Goal: Subscribe to service/newsletter

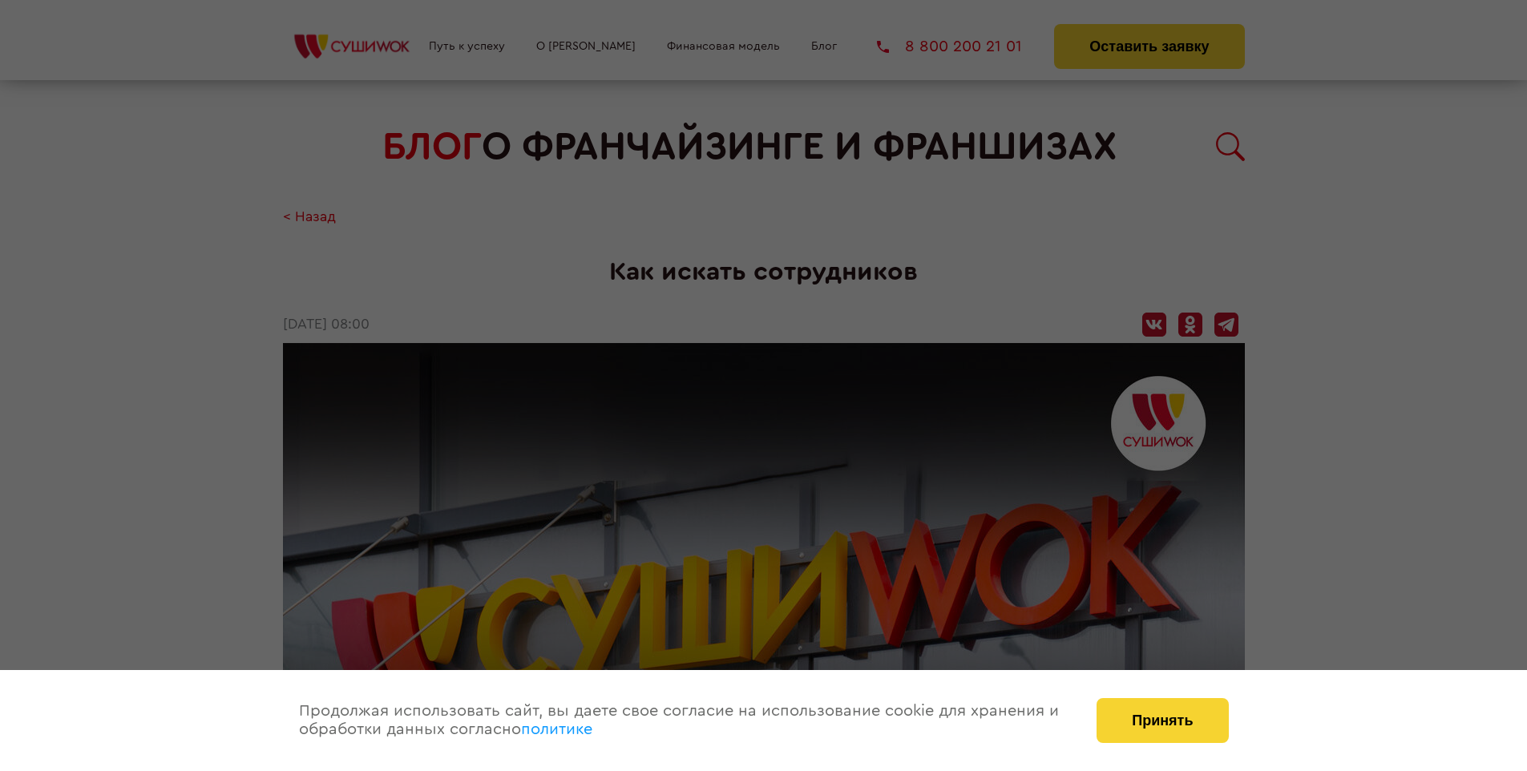
scroll to position [1674, 0]
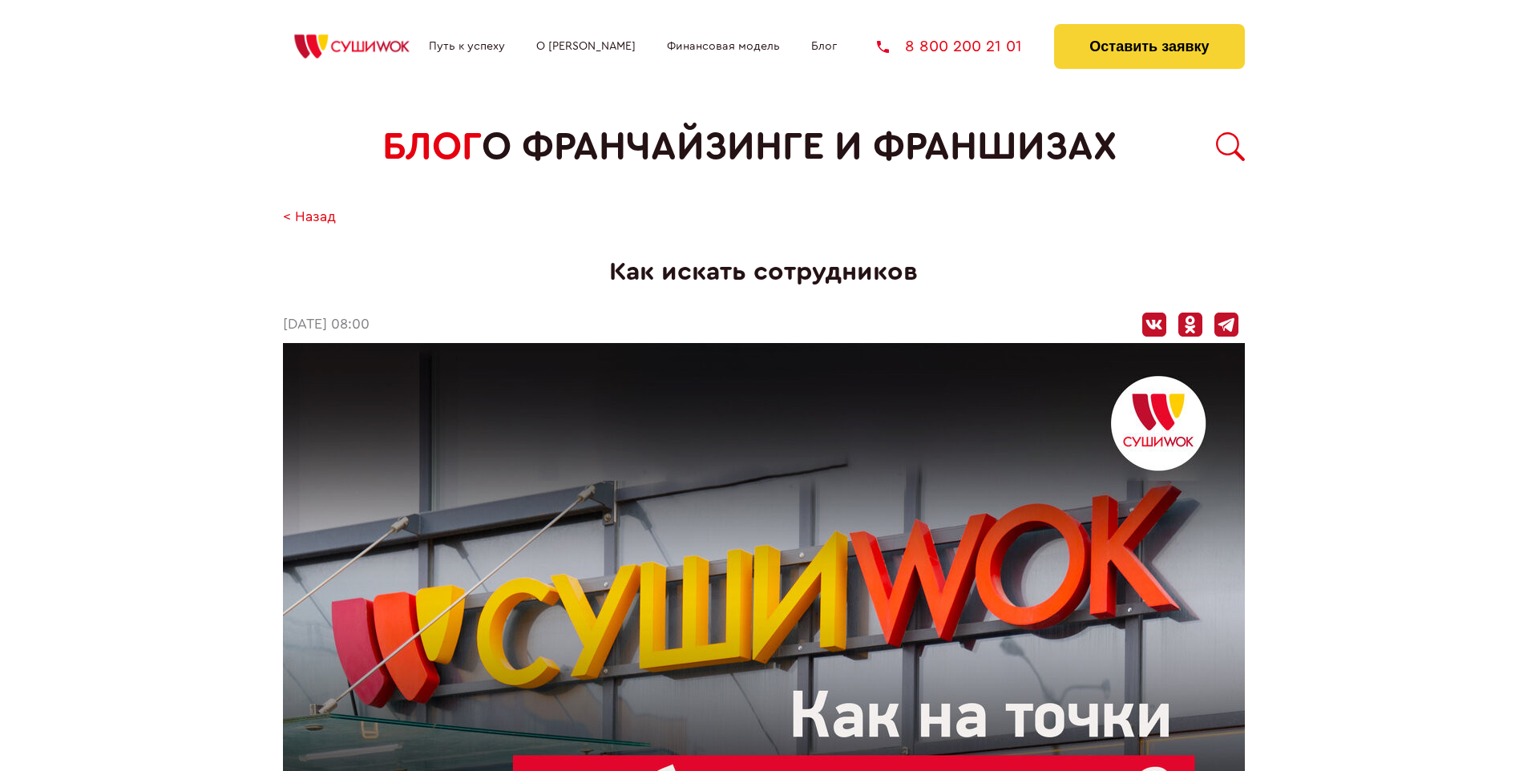
scroll to position [1674, 0]
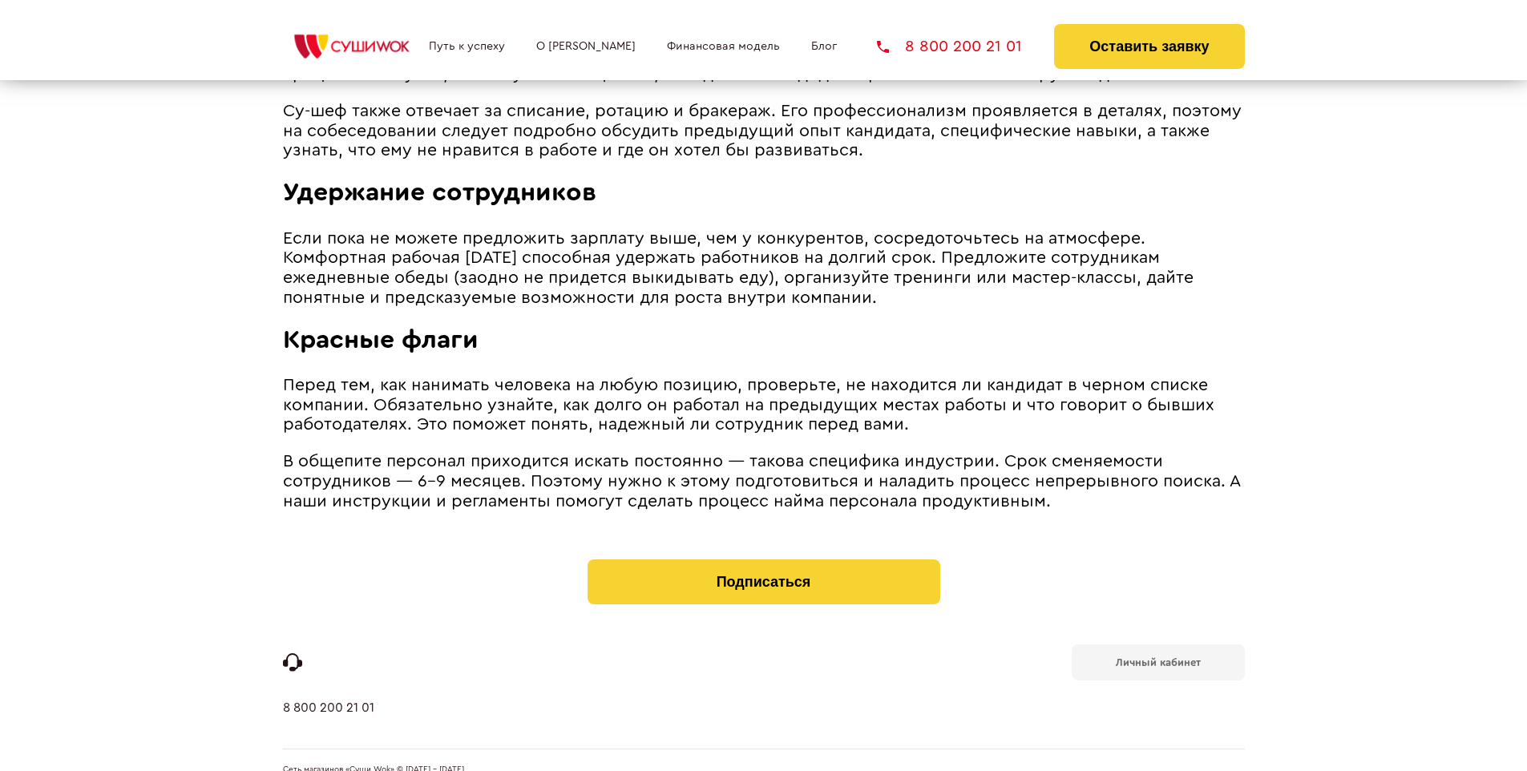
click at [1157, 657] on b "Личный кабинет" at bounding box center [1158, 662] width 85 height 10
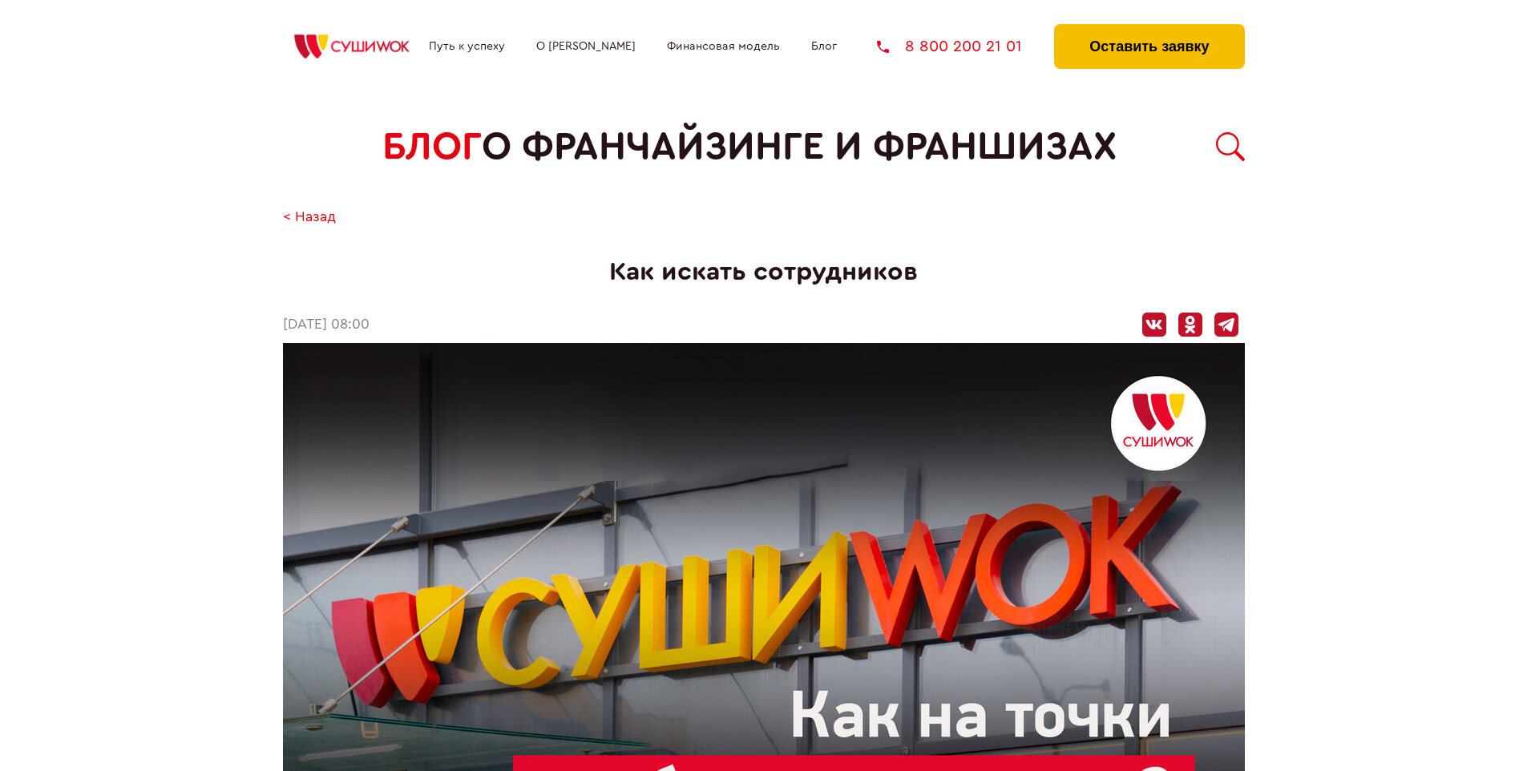
click at [1149, 28] on button "Оставить заявку" at bounding box center [1149, 46] width 190 height 45
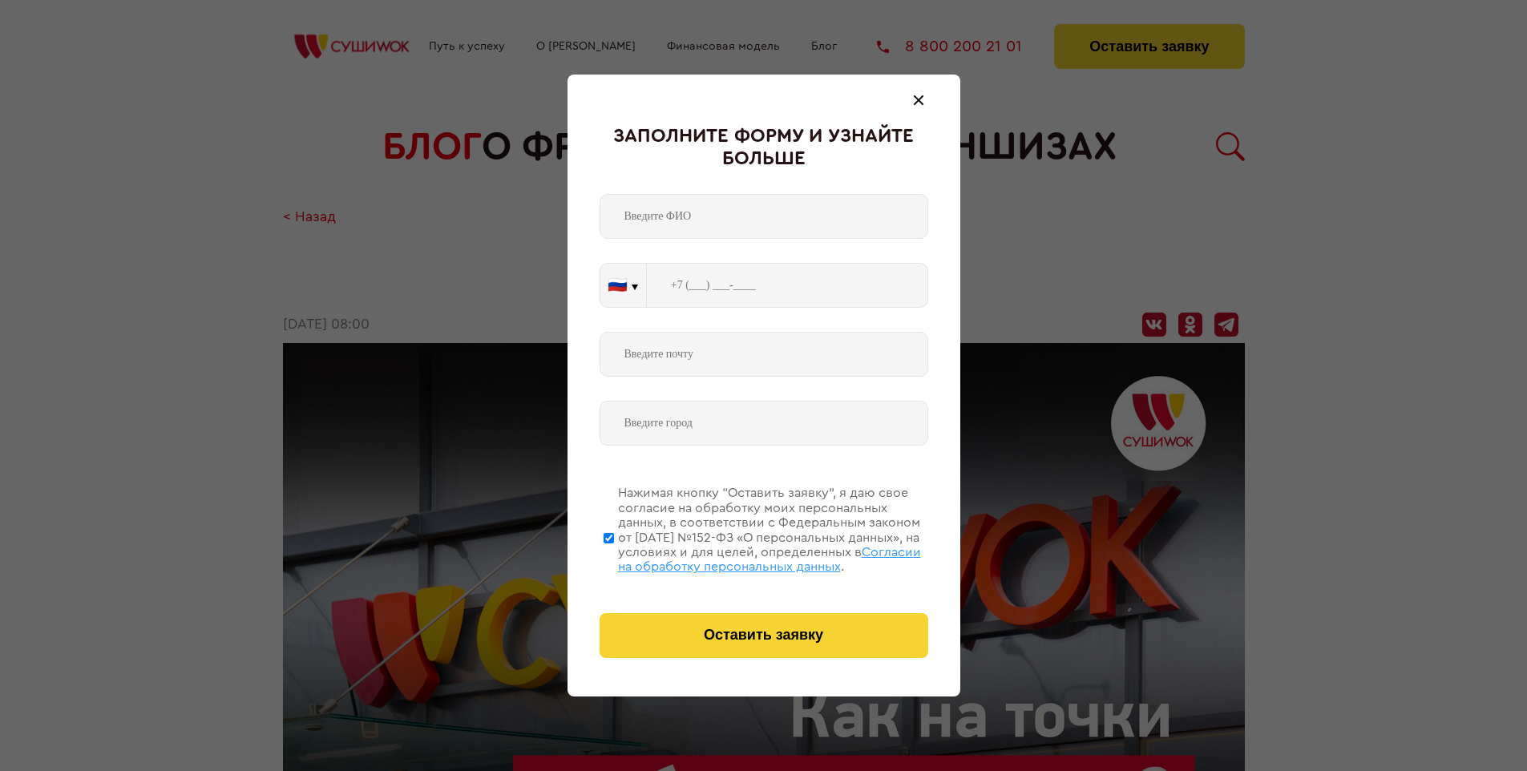
click at [743, 557] on span "Согласии на обработку персональных данных" at bounding box center [769, 559] width 303 height 27
click at [614, 557] on input "Нажимая кнопку “Оставить заявку”, я даю свое согласие на обработку моих персона…" at bounding box center [609, 538] width 10 height 128
checkbox input "false"
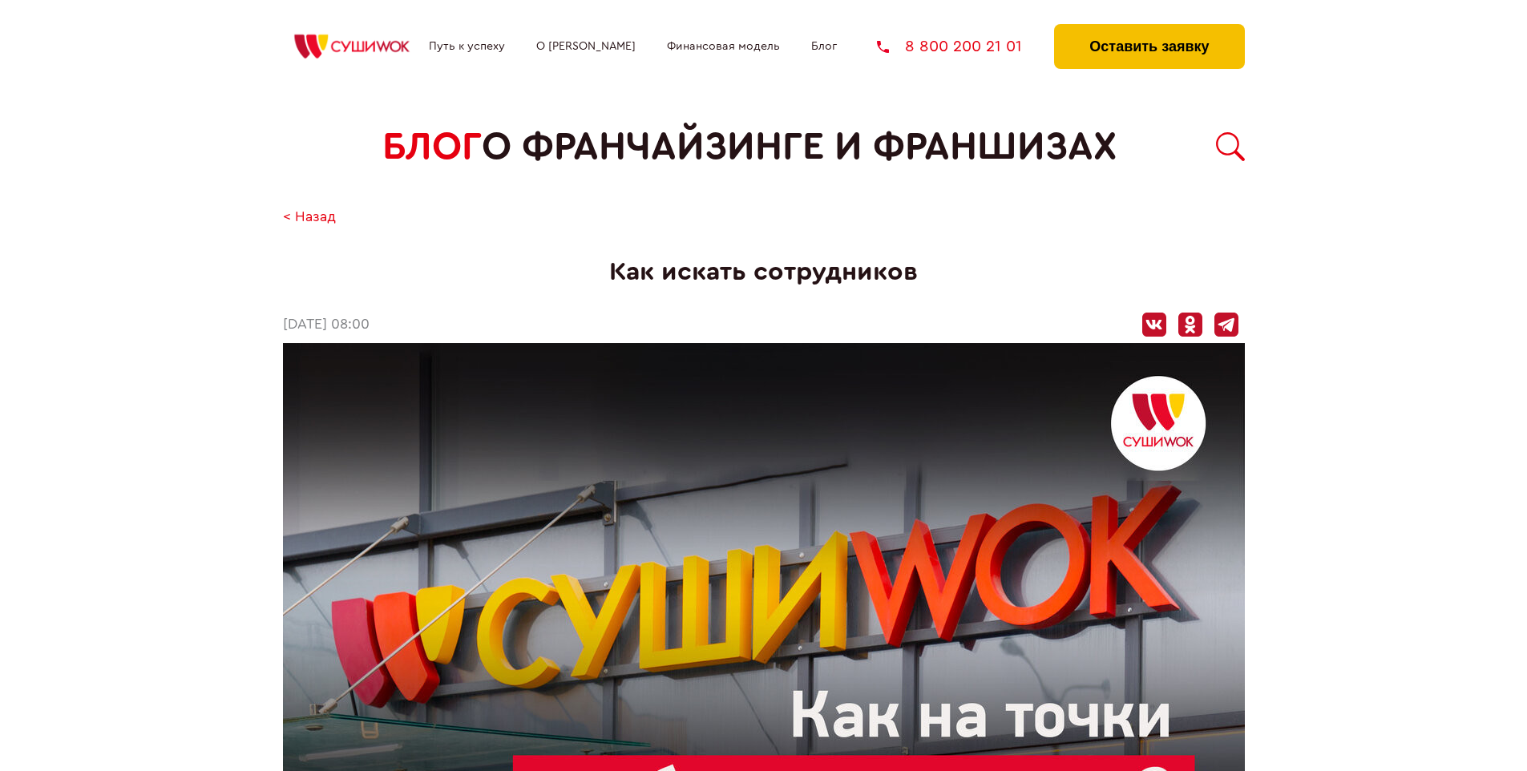
click at [1149, 28] on button "Оставить заявку" at bounding box center [1149, 46] width 190 height 45
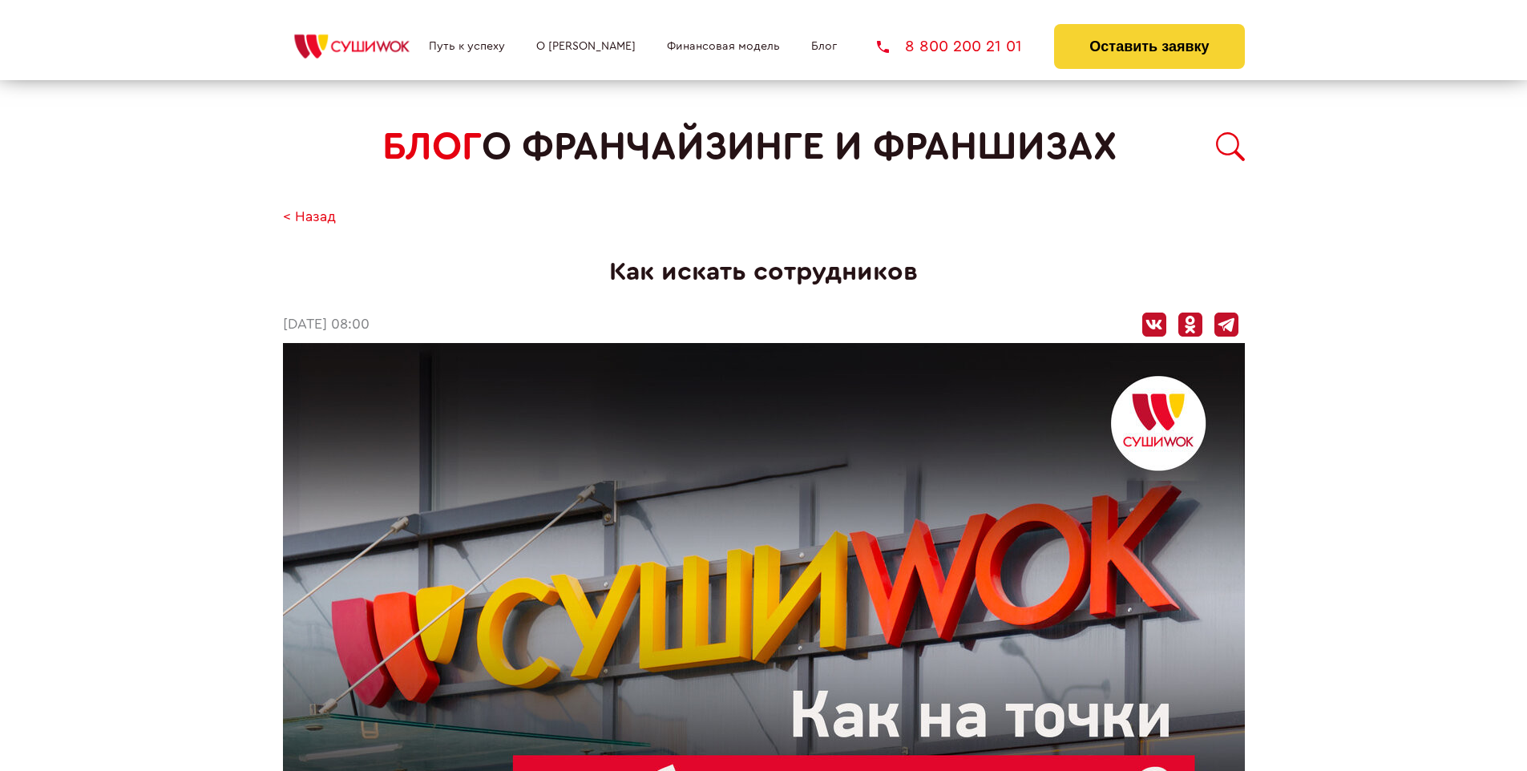
scroll to position [1674, 0]
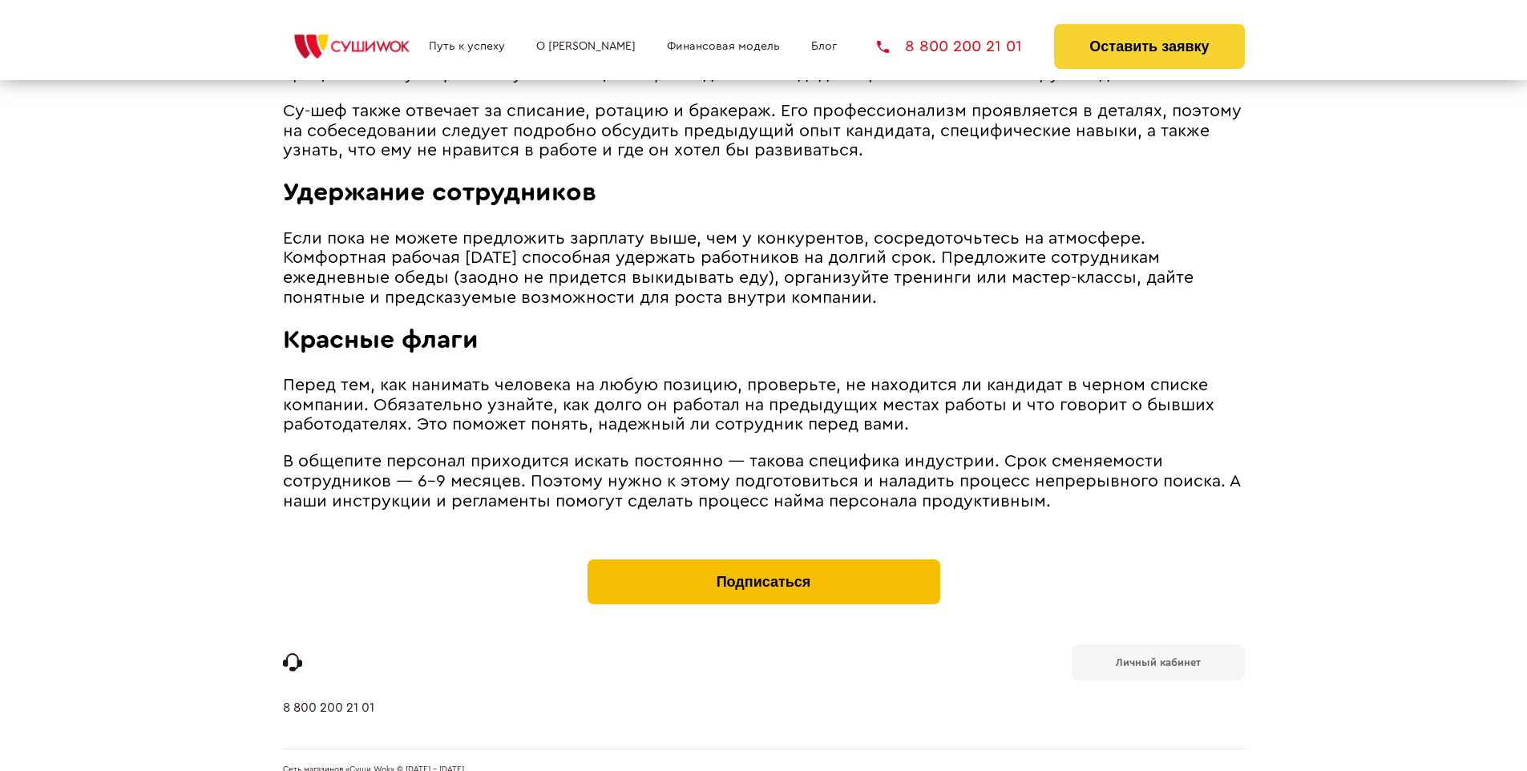
click at [763, 560] on button "Подписаться" at bounding box center [764, 582] width 353 height 45
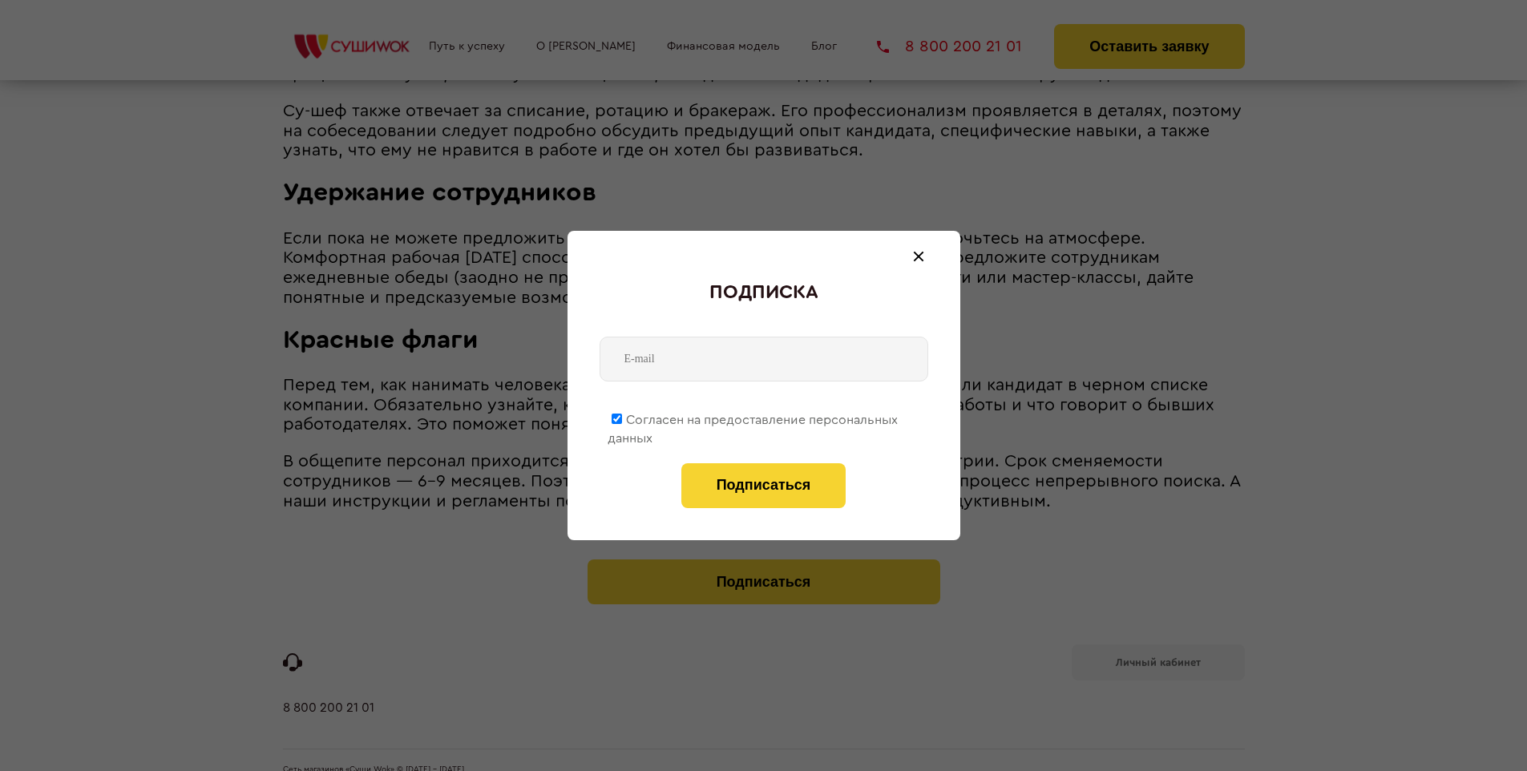
click at [753, 417] on span "Согласен на предоставление персональных данных" at bounding box center [753, 429] width 290 height 31
click at [622, 417] on input "Согласен на предоставление персональных данных" at bounding box center [617, 419] width 10 height 10
checkbox input "false"
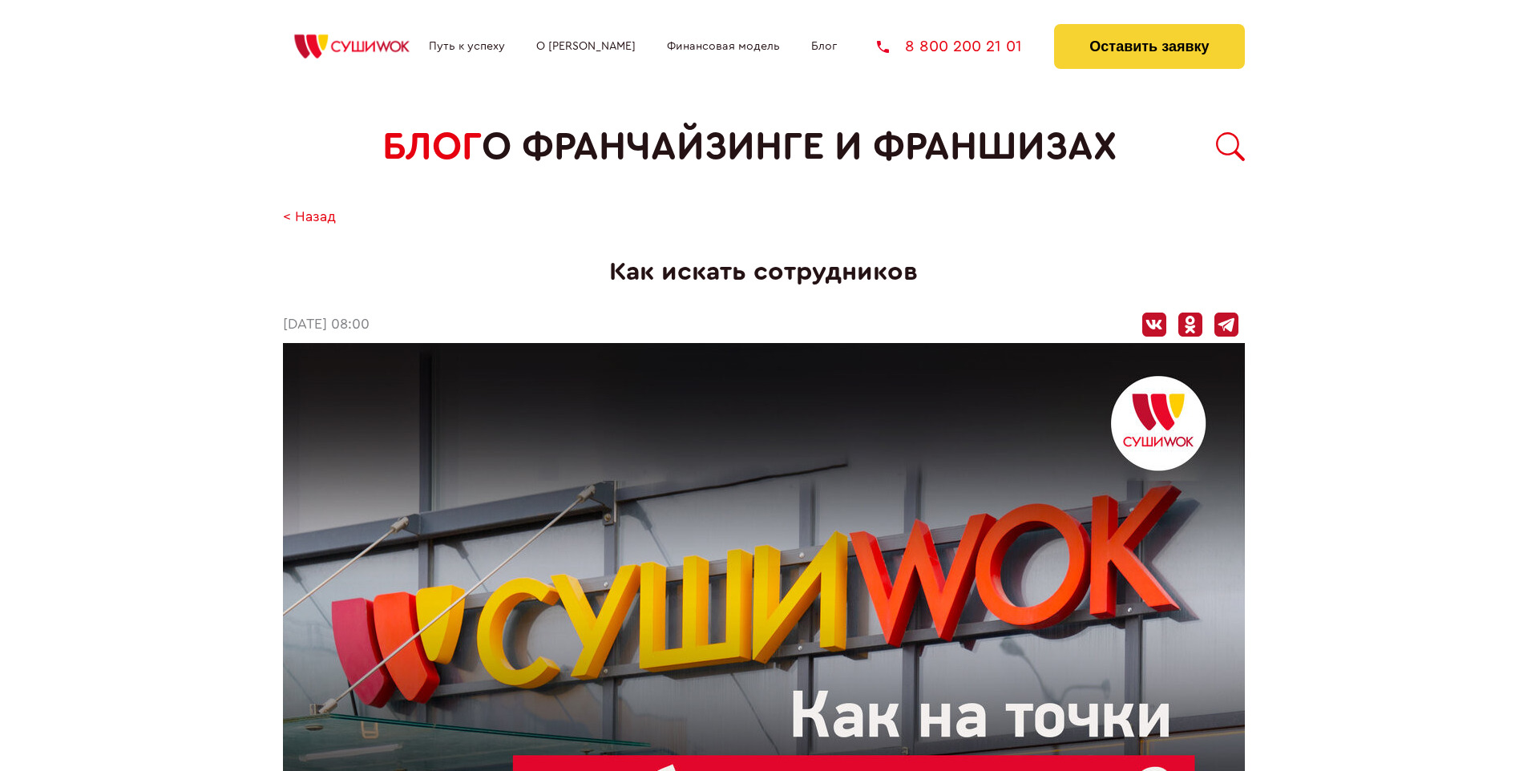
scroll to position [1674, 0]
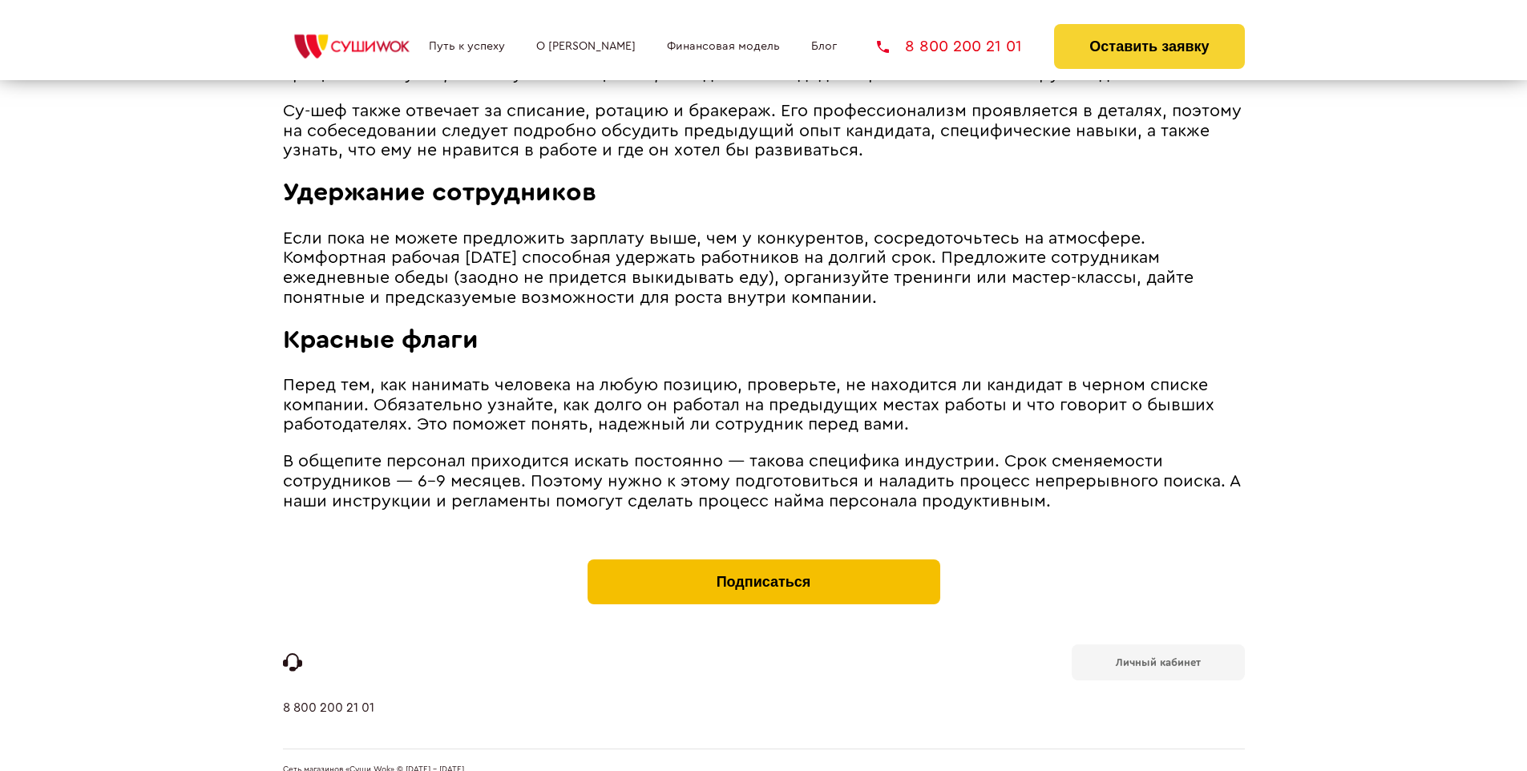
click at [763, 560] on button "Подписаться" at bounding box center [764, 582] width 353 height 45
